Goal: Task Accomplishment & Management: Manage account settings

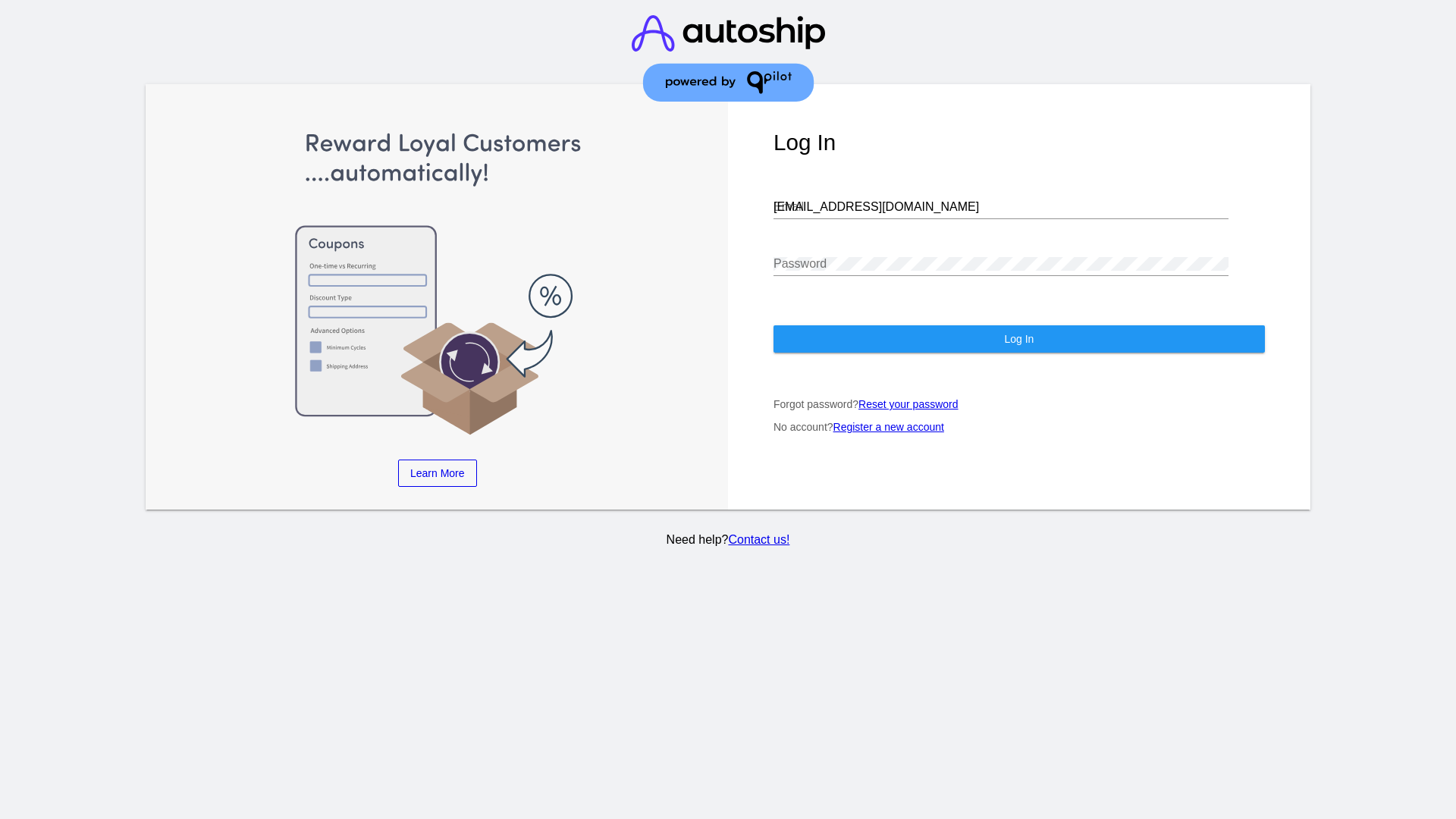
type input "[EMAIL_ADDRESS][DOMAIN_NAME]"
click at [1019, 339] on span "Log In" at bounding box center [1019, 339] width 29 height 12
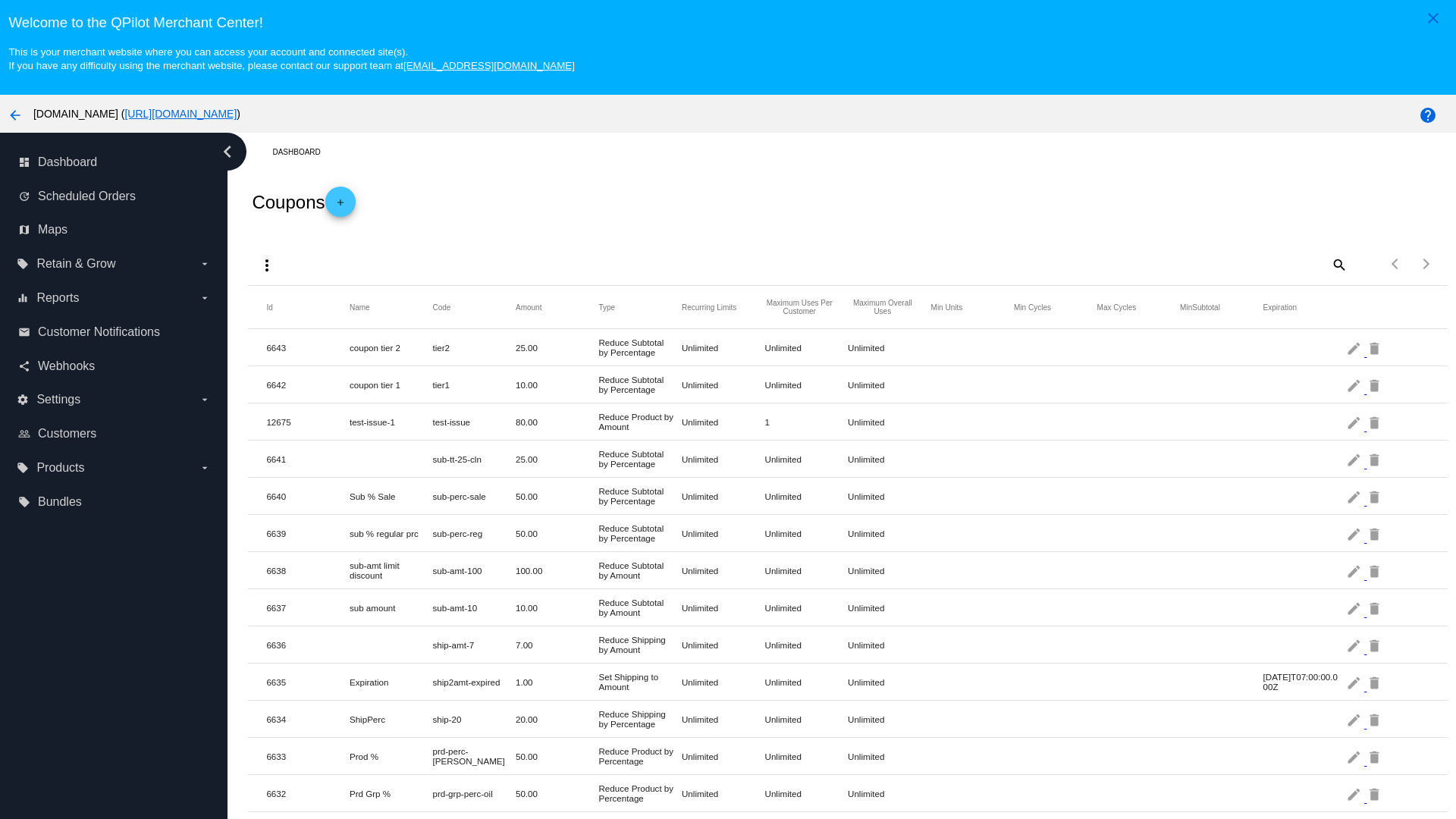
click at [267, 265] on mat-icon "more_vert" at bounding box center [266, 265] width 18 height 18
click at [295, 338] on button "file_upload Import" at bounding box center [295, 338] width 88 height 36
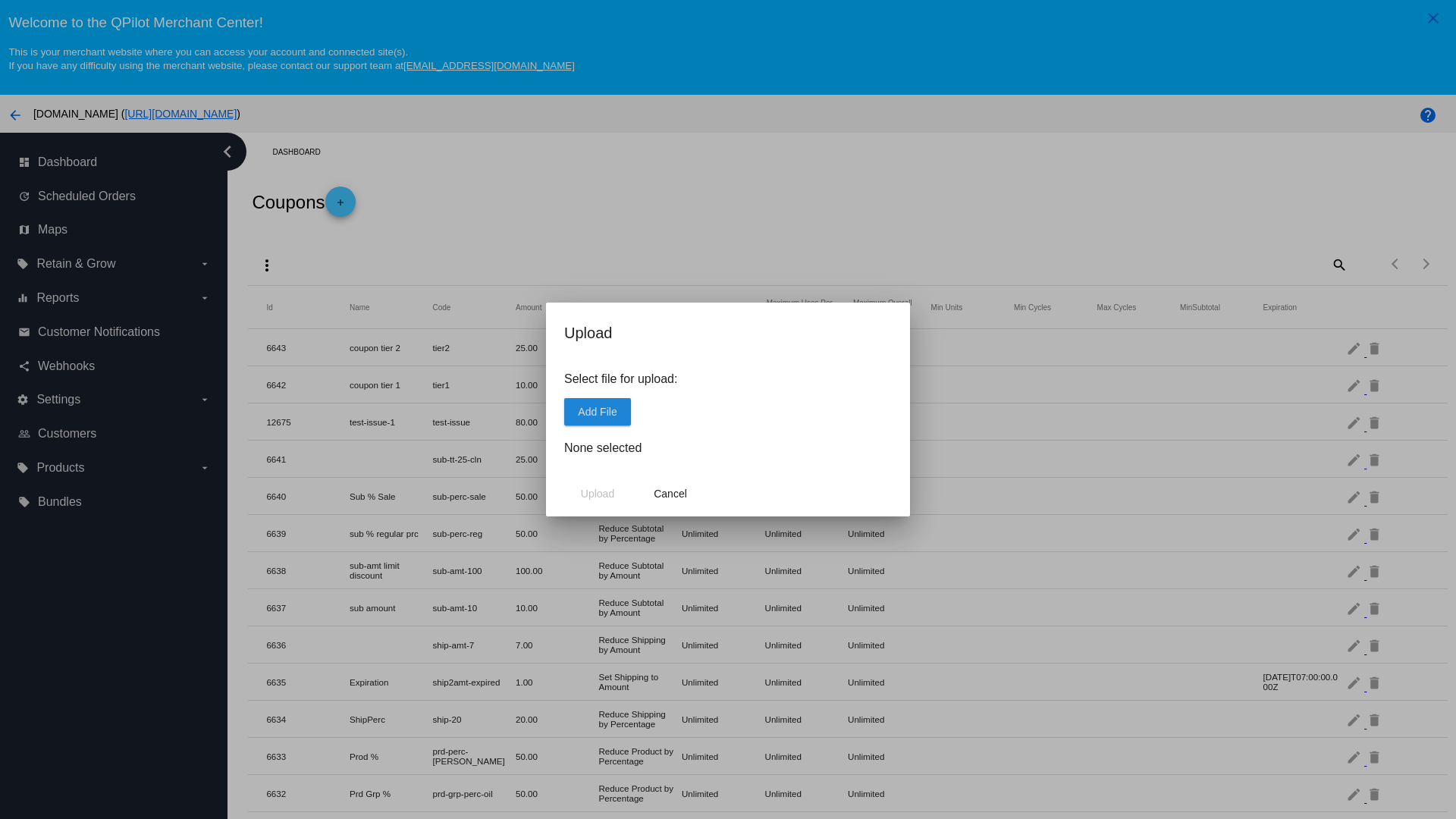
click at [597, 411] on span "Add File" at bounding box center [596, 412] width 39 height 12
click at [597, 493] on span "Upload" at bounding box center [597, 493] width 33 height 12
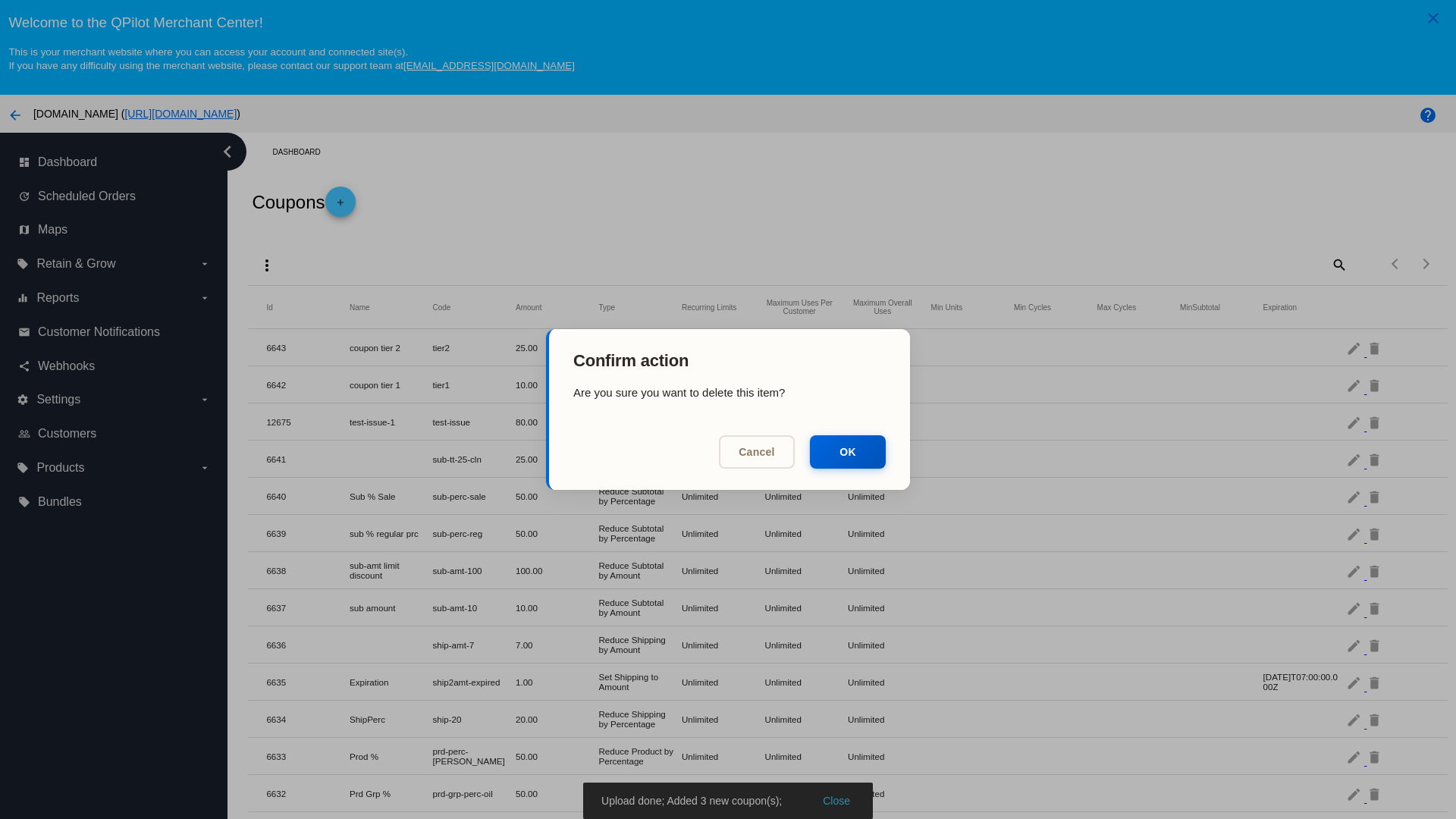
scroll to position [627, 0]
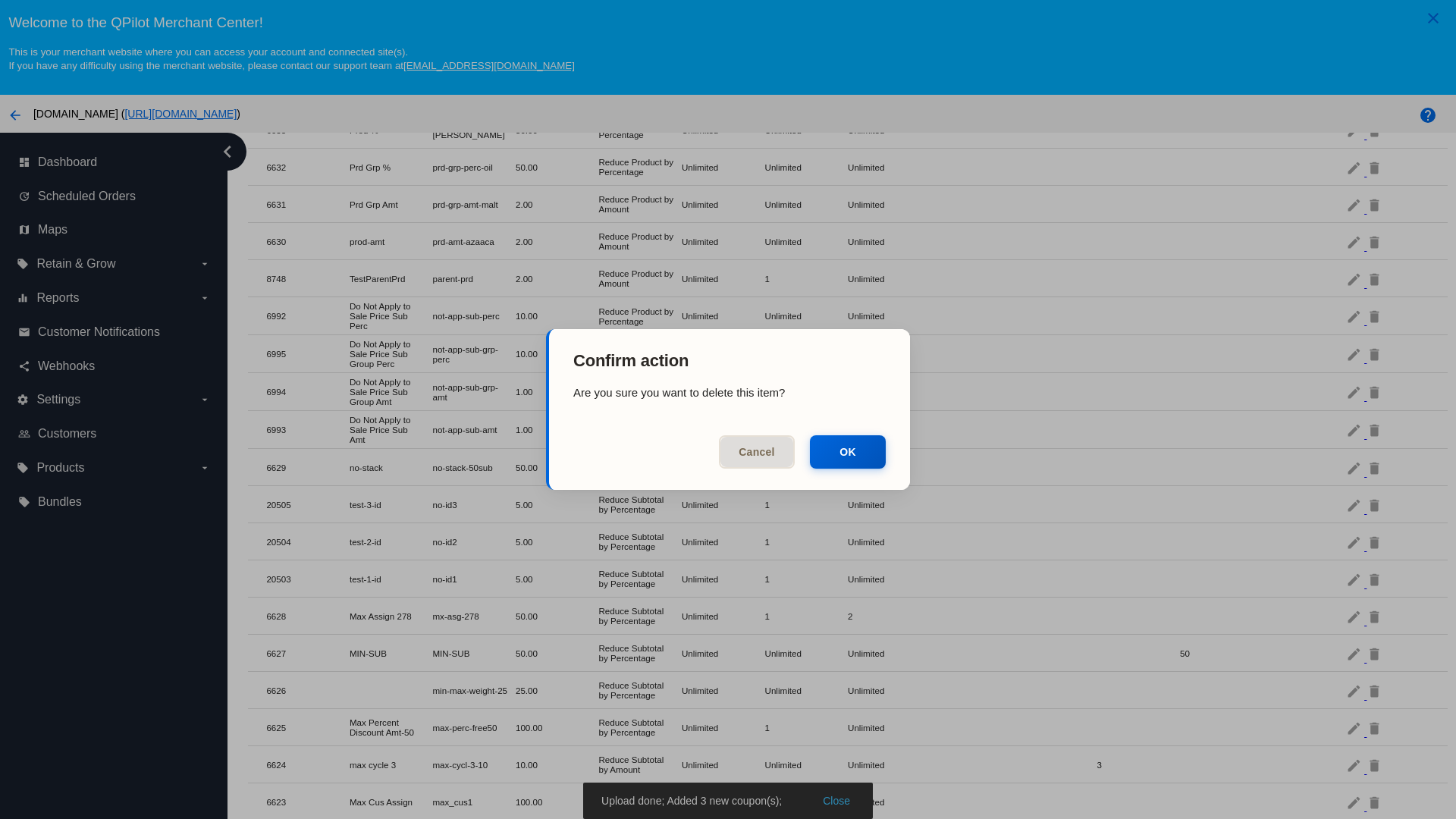
click at [848, 452] on button "OK" at bounding box center [848, 452] width 76 height 33
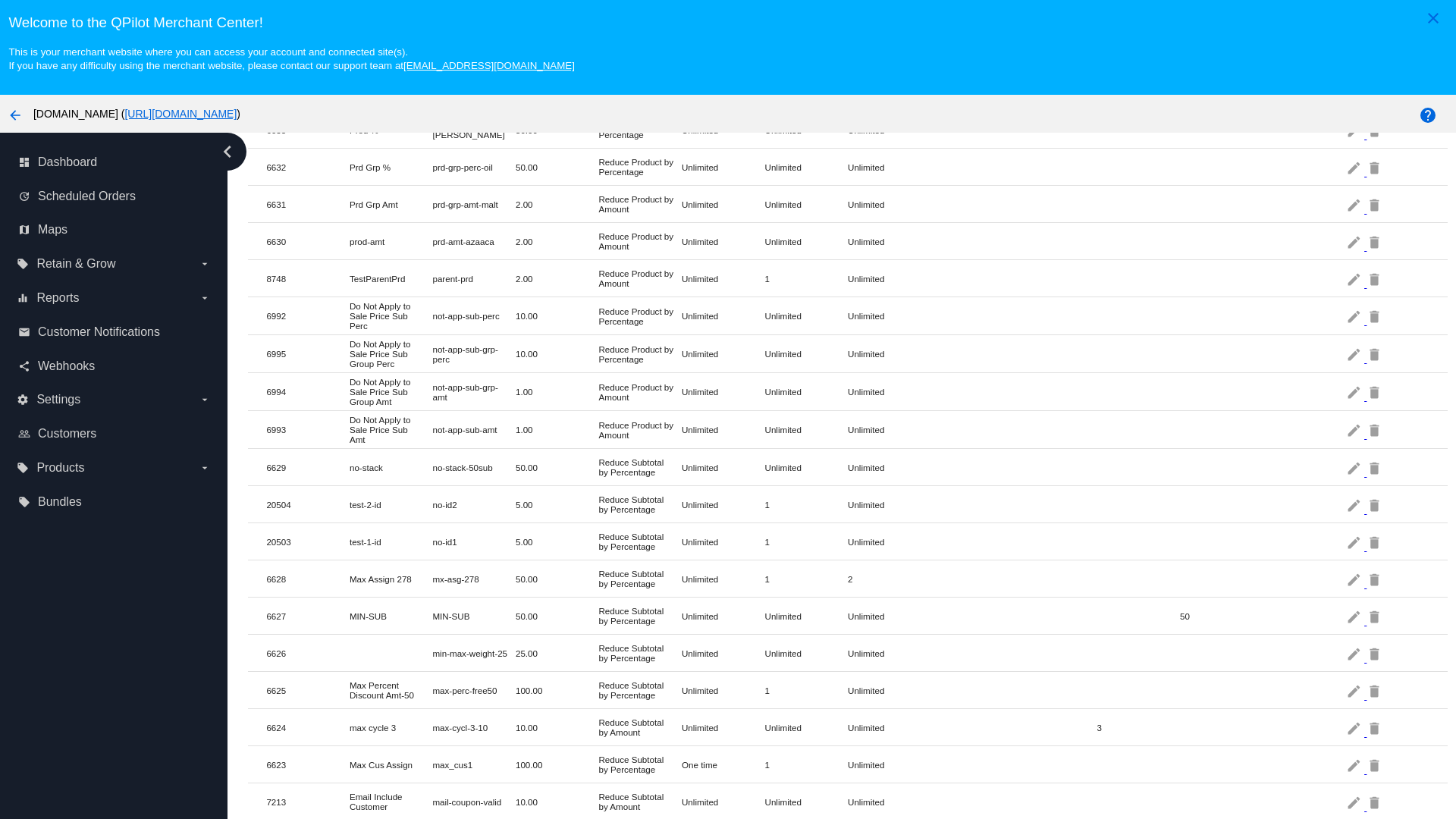
click at [1376, 505] on mat-icon "delete" at bounding box center [1375, 505] width 18 height 24
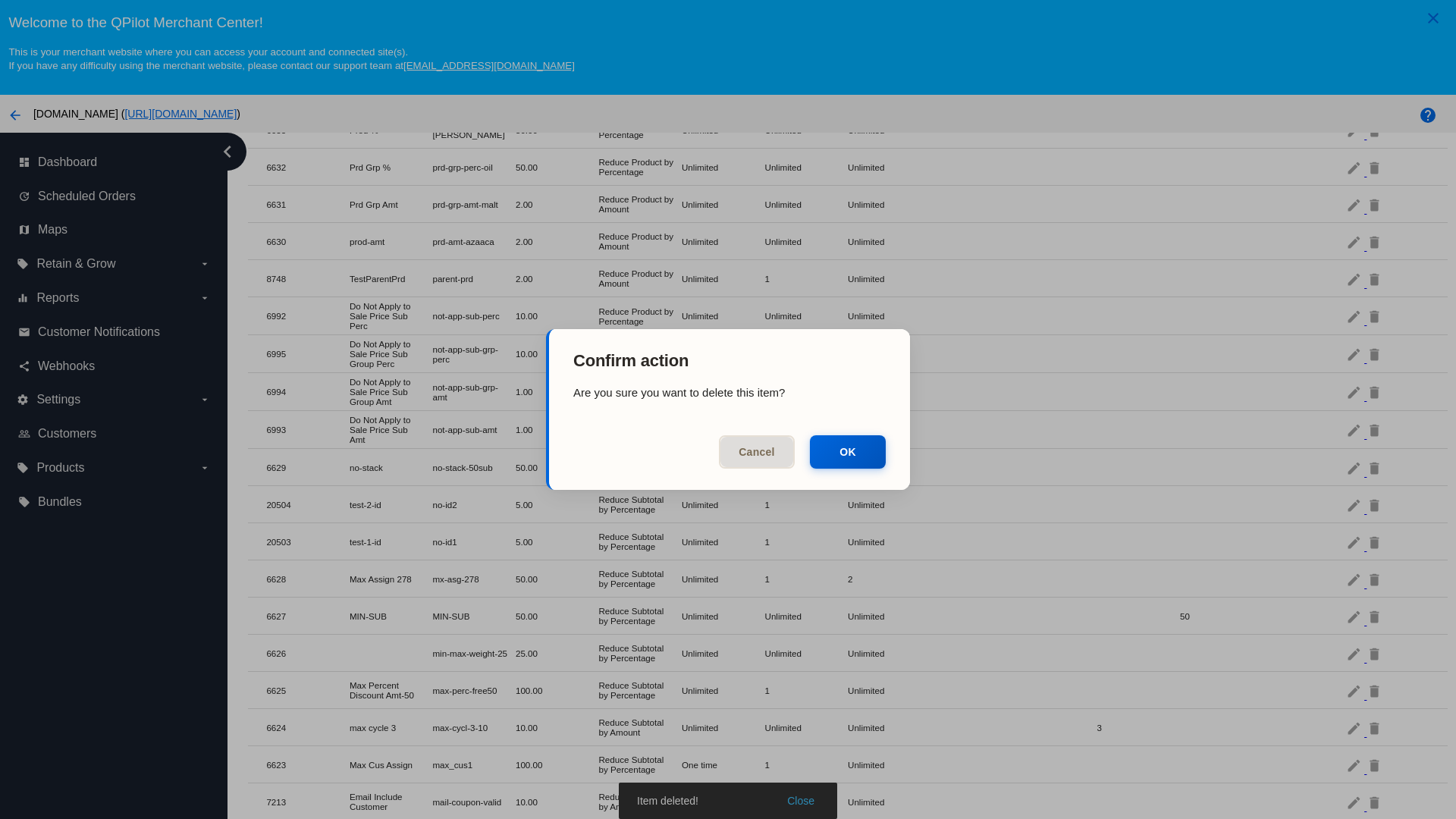
click at [848, 452] on button "OK" at bounding box center [848, 452] width 76 height 33
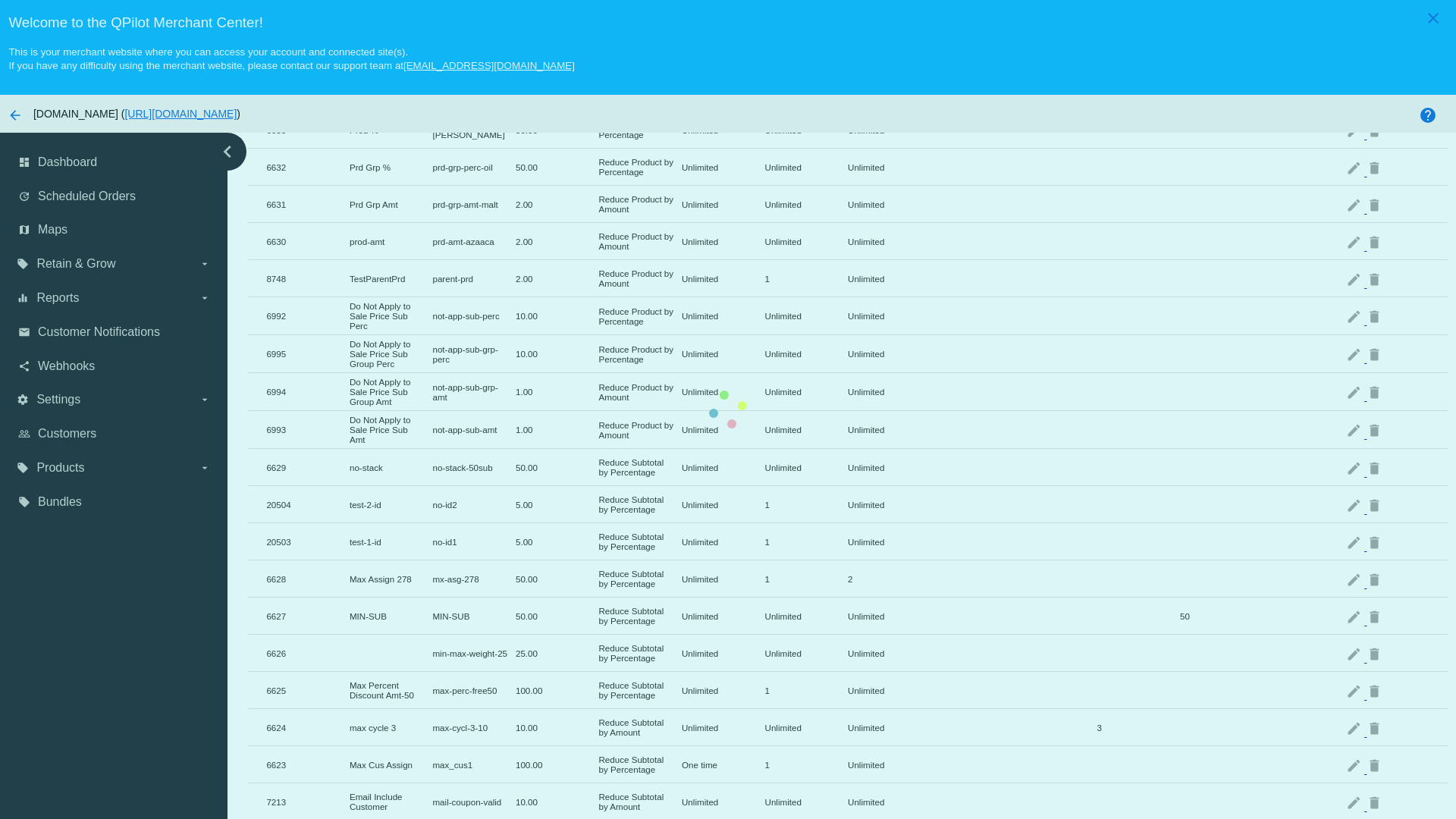
click at [1376, 530] on mat-icon "delete" at bounding box center [1375, 542] width 18 height 24
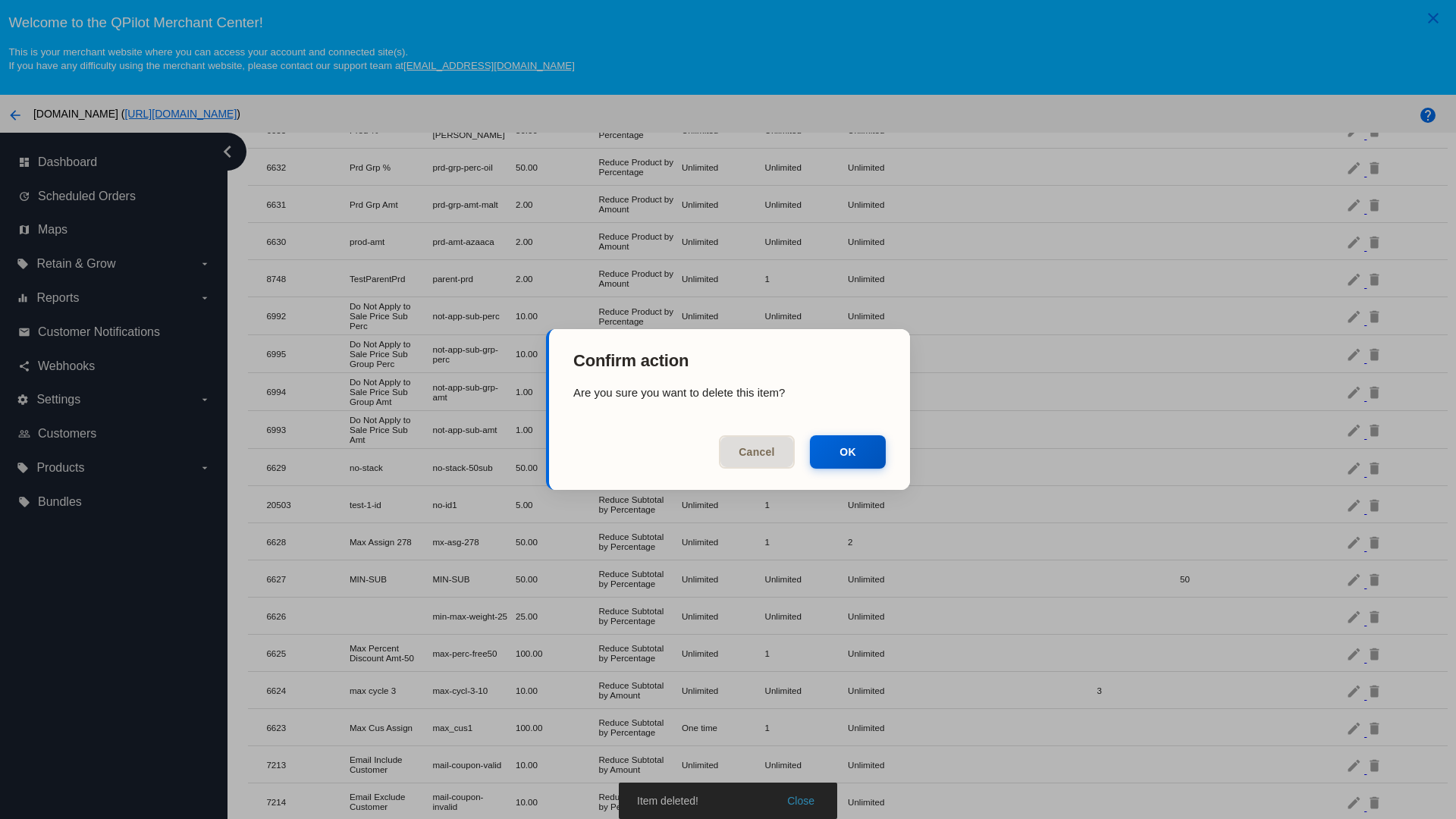
click at [848, 452] on button "OK" at bounding box center [848, 452] width 76 height 33
